Goal: Complete application form

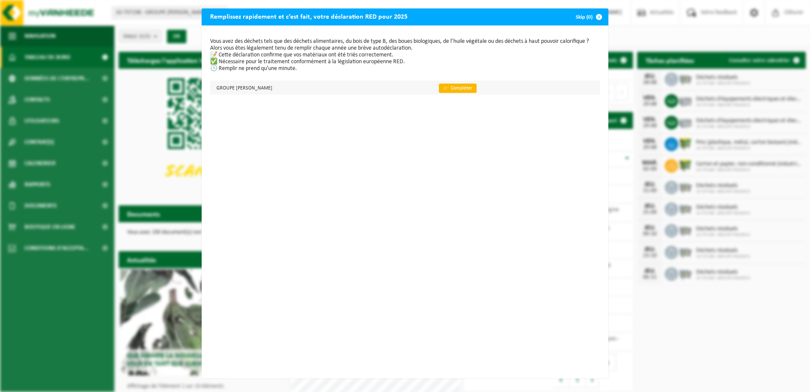
click at [456, 87] on link "👉 Compléter" at bounding box center [458, 87] width 38 height 9
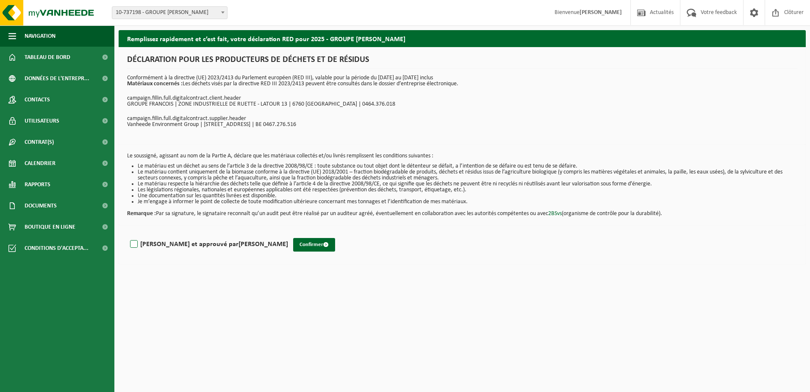
click at [134, 245] on label "Lu et approuvé par PATRICK DUPONT" at bounding box center [208, 244] width 160 height 13
click at [288, 234] on input "Lu et approuvé par PATRICK DUPONT" at bounding box center [288, 233] width 0 height 0
checkbox input "true"
click at [293, 242] on button "Confirmer" at bounding box center [314, 245] width 42 height 14
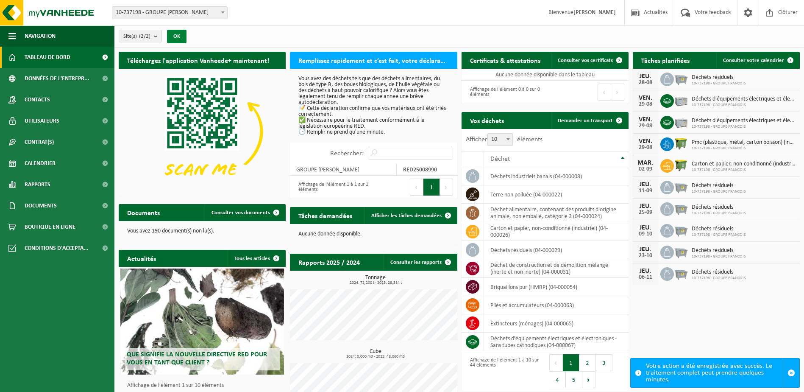
click at [178, 36] on button "OK" at bounding box center [176, 37] width 19 height 14
